Goal: Find specific page/section: Find specific page/section

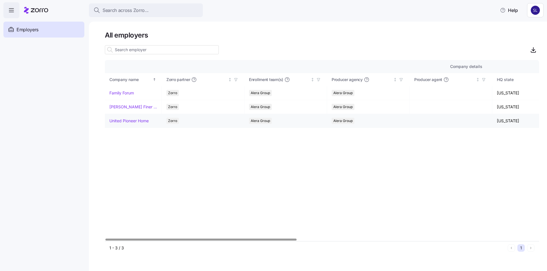
click at [120, 120] on link "United Pioneer Home" at bounding box center [128, 121] width 39 height 6
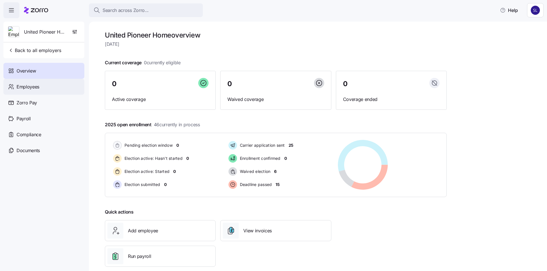
click at [32, 88] on span "Employees" at bounding box center [28, 86] width 23 height 7
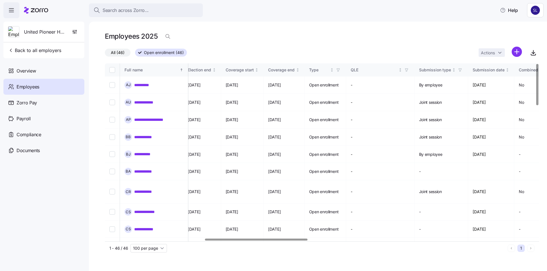
scroll to position [0, 422]
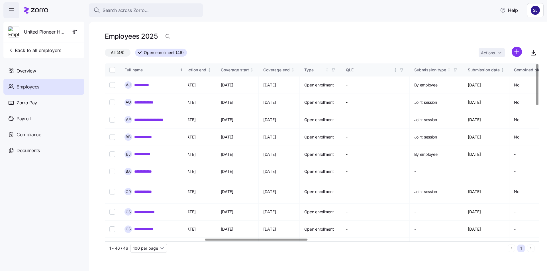
click at [239, 239] on div at bounding box center [256, 240] width 102 height 2
